Goal: Task Accomplishment & Management: Manage account settings

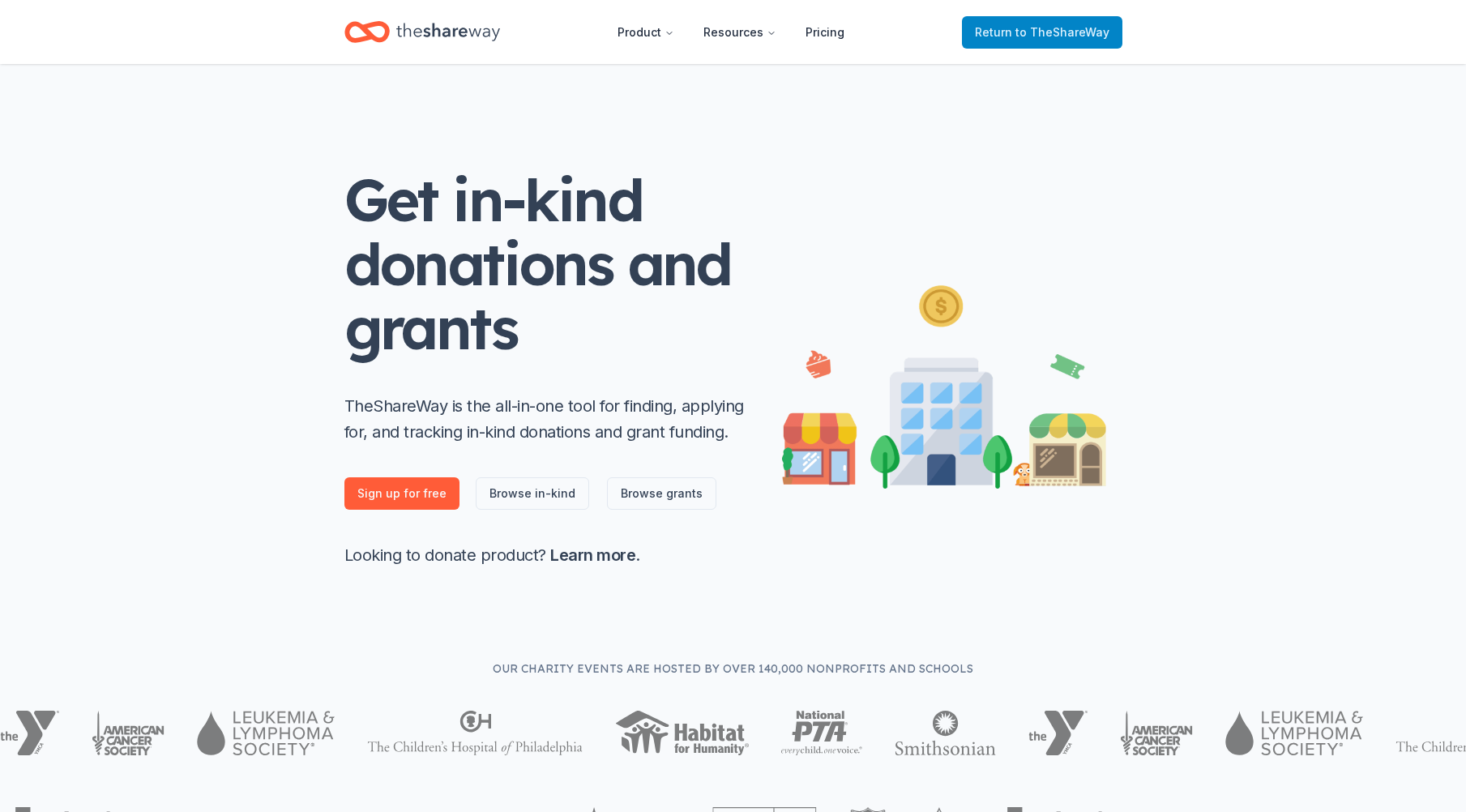
click at [1046, 43] on link "Return to TheShareWay" at bounding box center [1042, 32] width 160 height 32
click at [1046, 42] on link "Return to TheShareWay" at bounding box center [1042, 32] width 160 height 32
click at [1056, 31] on span "to TheShareWay" at bounding box center [1062, 31] width 94 height 13
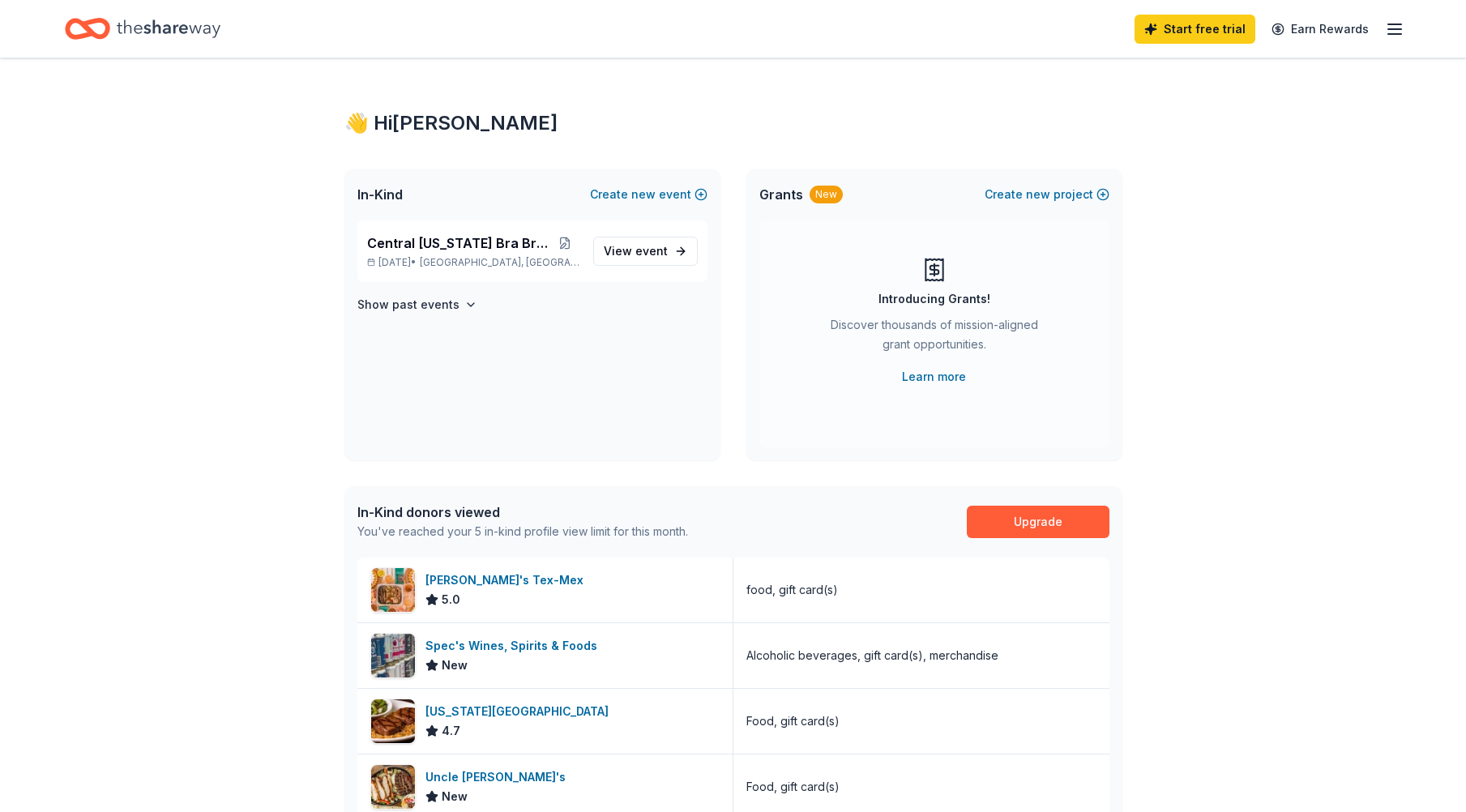
scroll to position [324, 0]
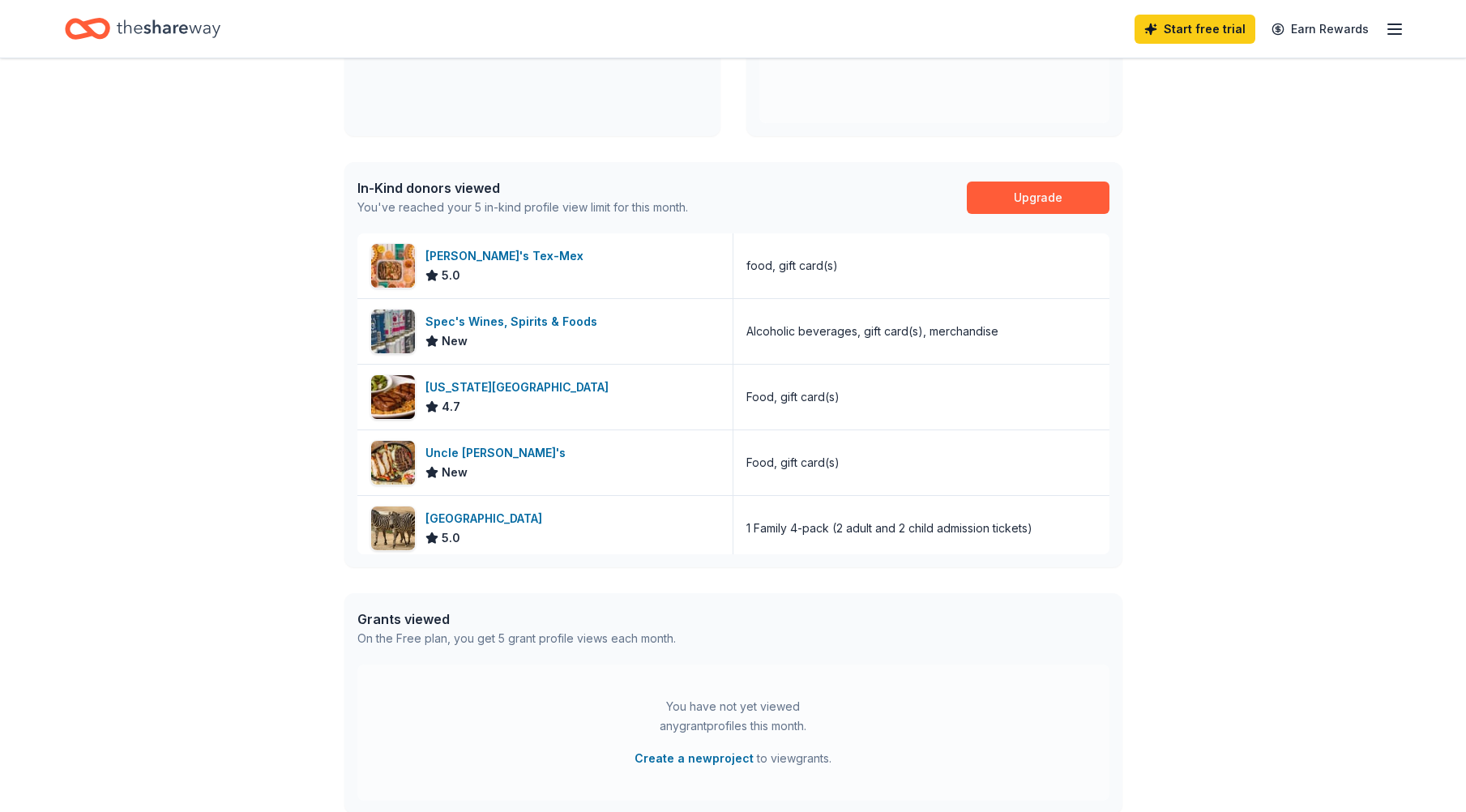
click at [1390, 30] on line "button" at bounding box center [1394, 30] width 13 height 0
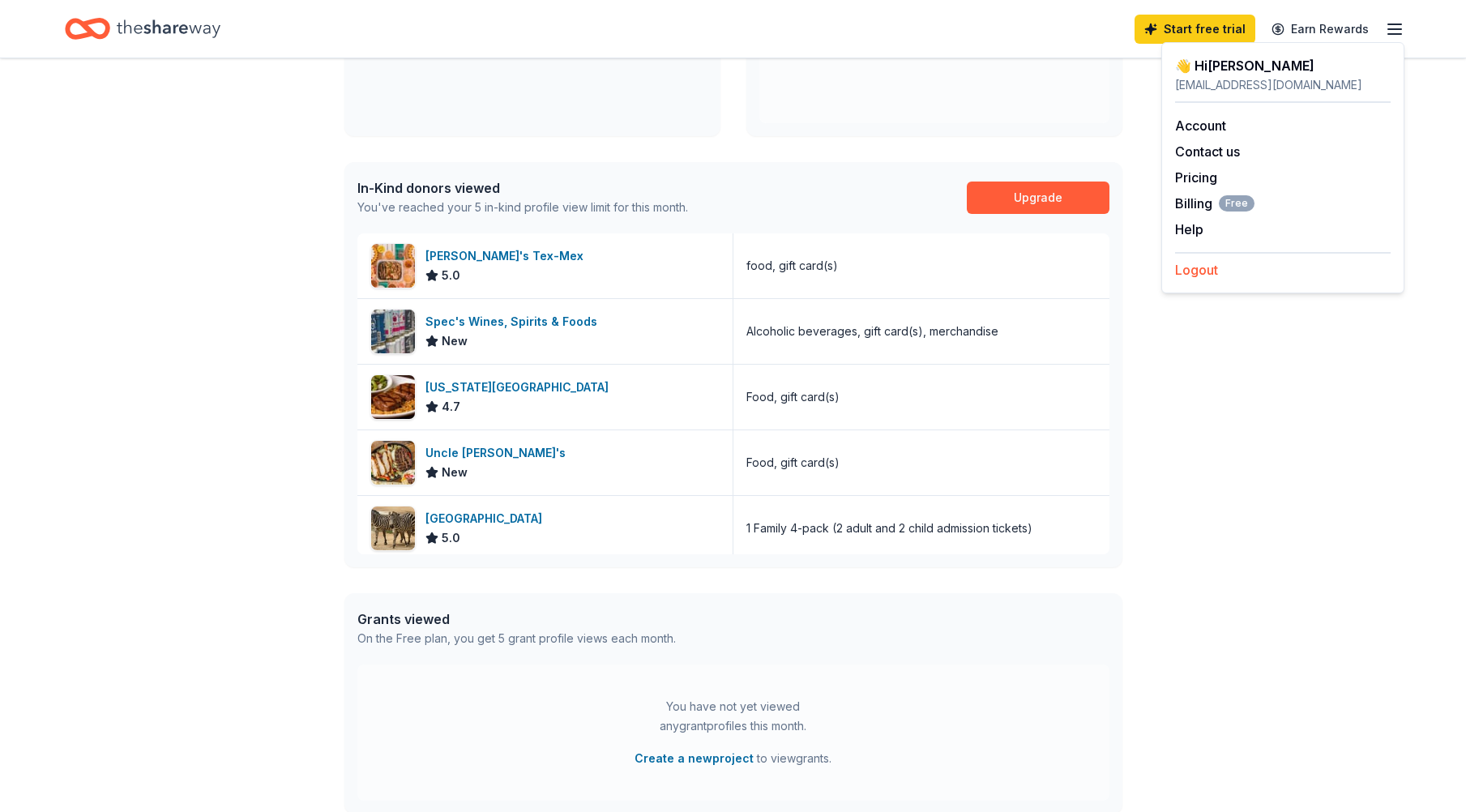
click at [1212, 265] on button "Logout" at bounding box center [1196, 269] width 43 height 19
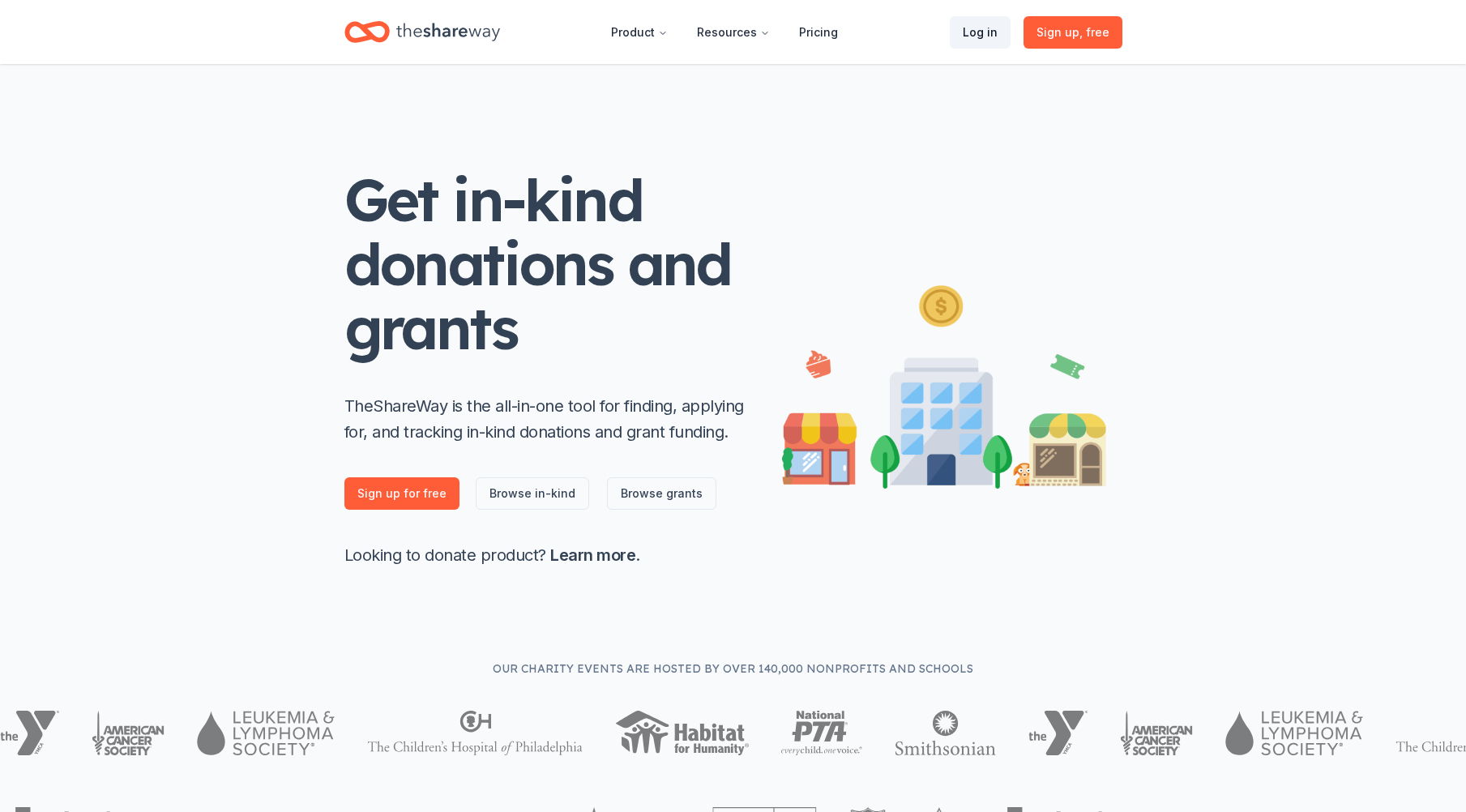
click at [989, 34] on link "Log in" at bounding box center [980, 32] width 61 height 32
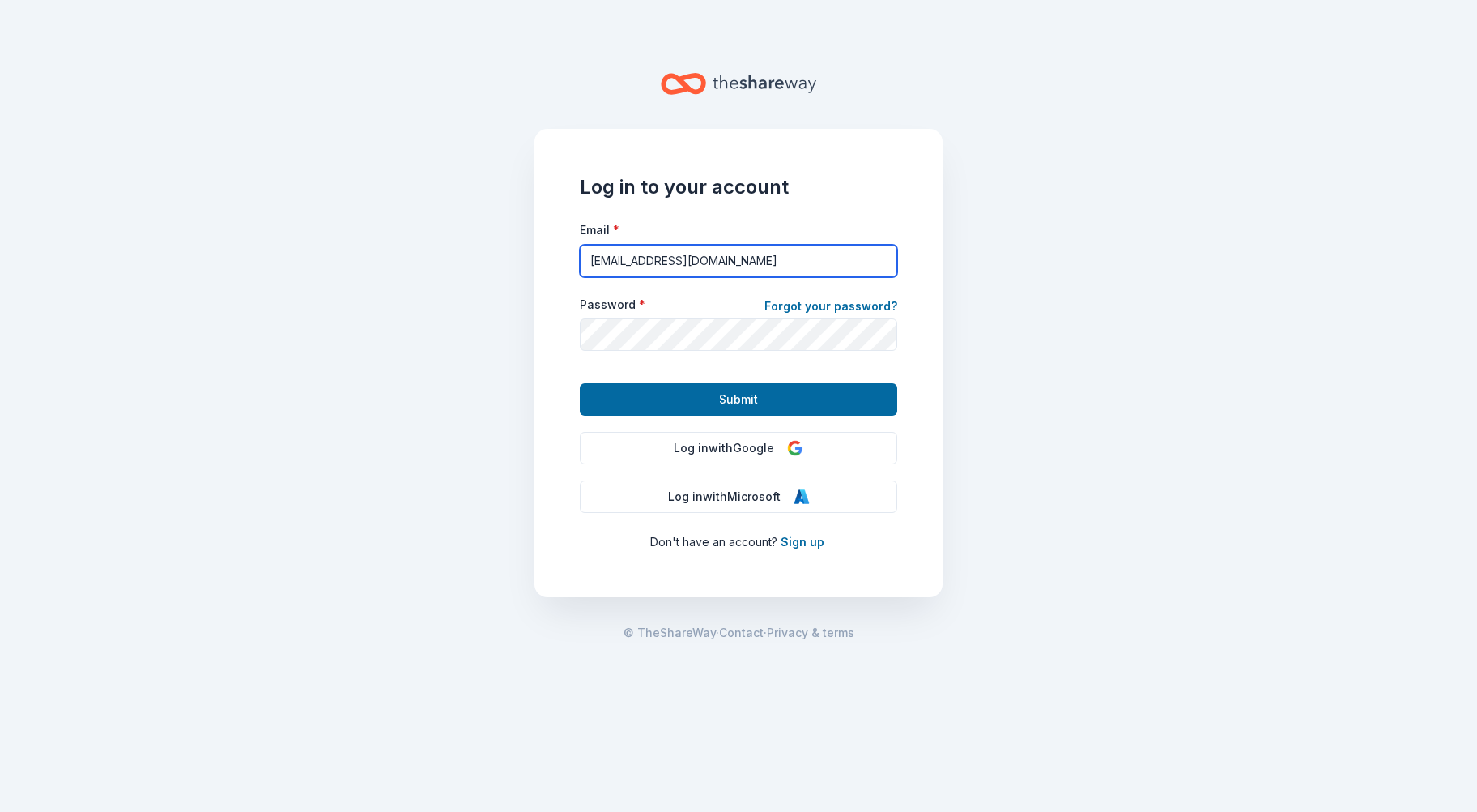
click at [632, 272] on input "[EMAIL_ADDRESS][DOMAIN_NAME]" at bounding box center [738, 260] width 318 height 32
type input "[EMAIL_ADDRESS][DOMAIN_NAME]"
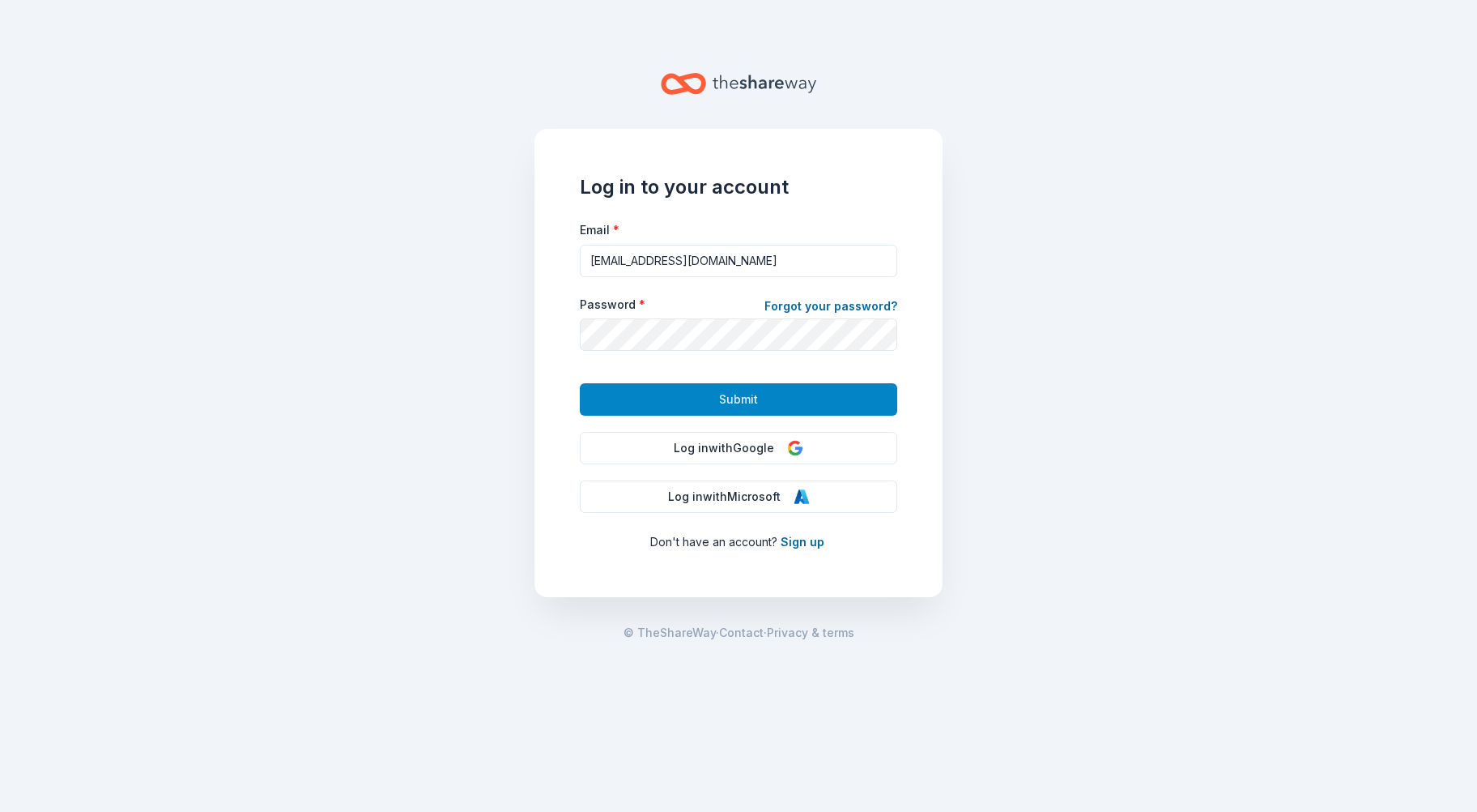
click at [752, 405] on span "Submit" at bounding box center [738, 399] width 39 height 19
